Goal: Task Accomplishment & Management: Manage account settings

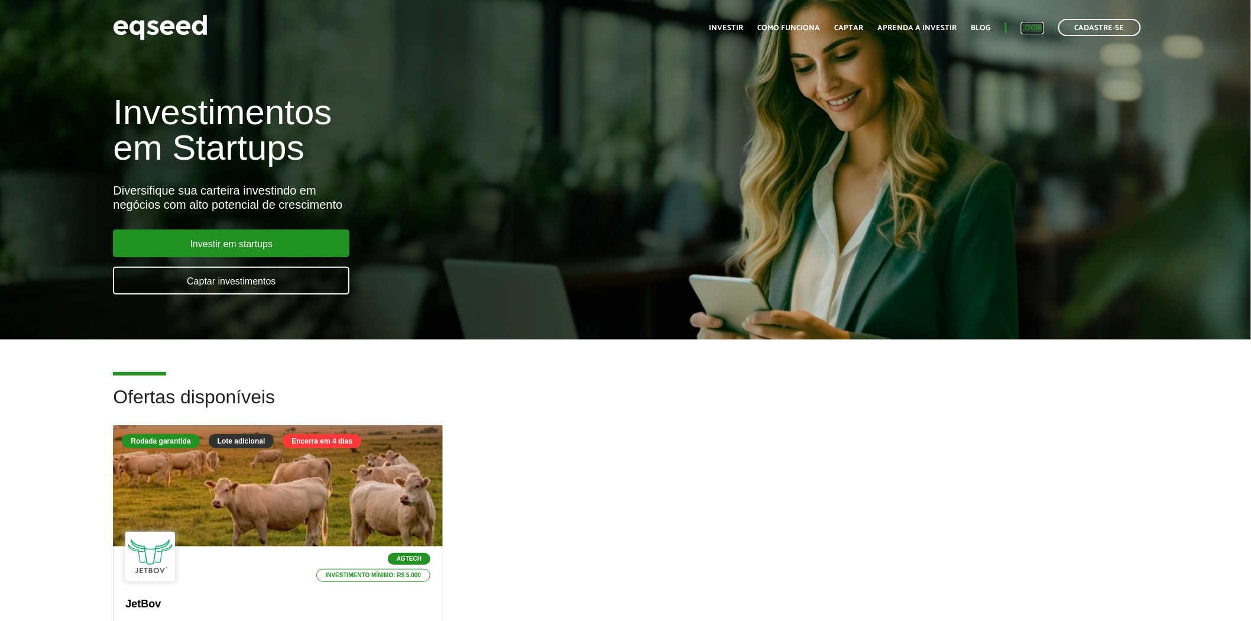
click at [1028, 25] on link "Login" at bounding box center [1032, 28] width 23 height 8
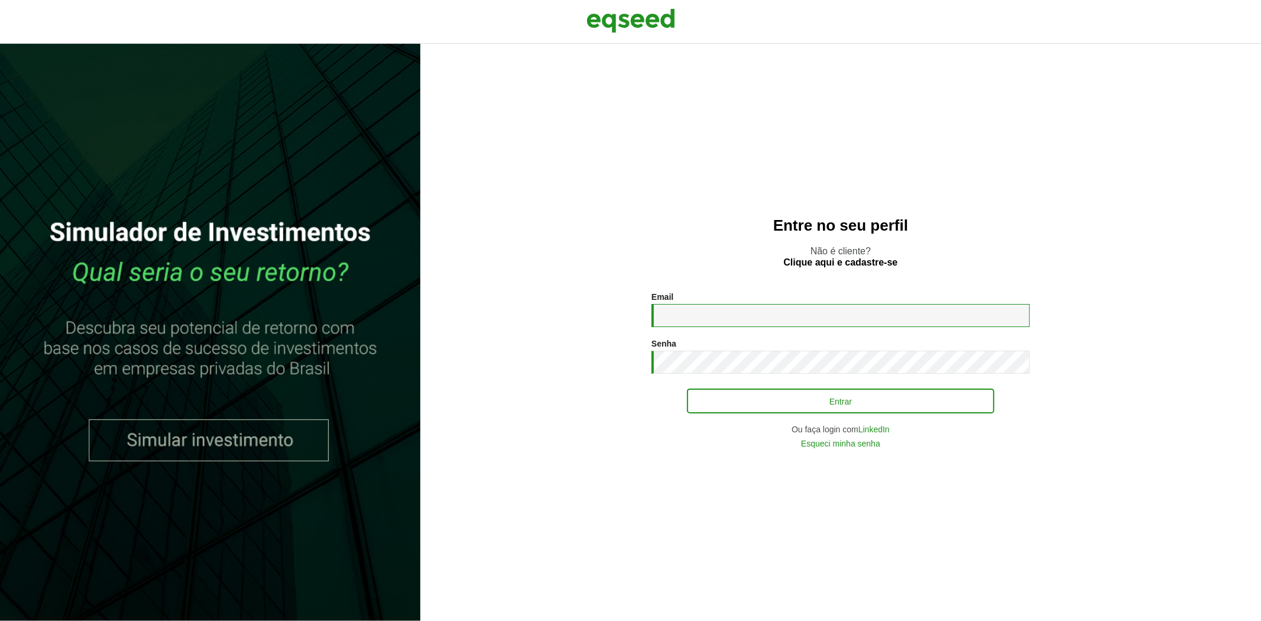
type input "**********"
click at [731, 408] on button "Entrar" at bounding box center [840, 400] width 307 height 22
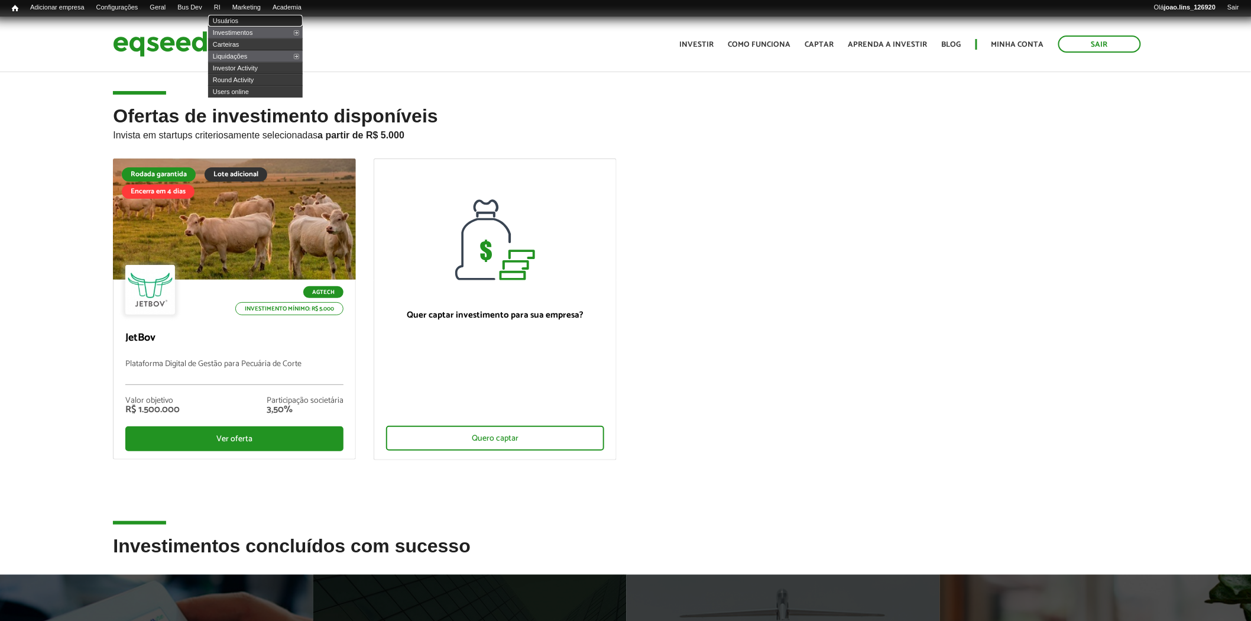
click at [242, 19] on link "Usuários" at bounding box center [255, 21] width 95 height 12
